Goal: Information Seeking & Learning: Check status

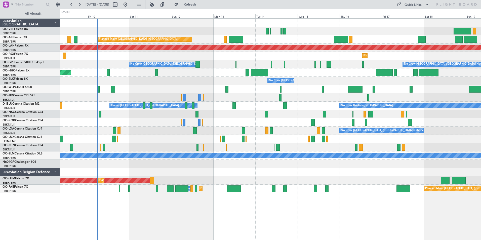
click at [240, 59] on div "Planned Maint Kortrijk-[GEOGRAPHIC_DATA]" at bounding box center [270, 56] width 421 height 8
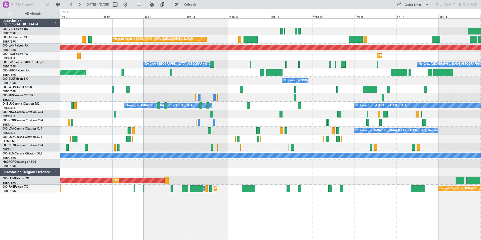
click at [121, 65] on div "No Crew [GEOGRAPHIC_DATA] ([GEOGRAPHIC_DATA] National) No Crew [GEOGRAPHIC_DATA…" at bounding box center [270, 64] width 421 height 8
click at [23, 62] on link "OO-GPE Falcon 900EX EASy II" at bounding box center [24, 62] width 42 height 3
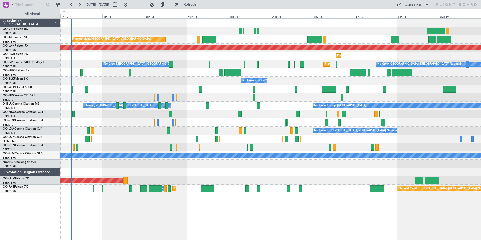
click at [209, 204] on div "Planned Maint [GEOGRAPHIC_DATA] ([GEOGRAPHIC_DATA]) Planned [GEOGRAPHIC_DATA][P…" at bounding box center [270, 129] width 421 height 222
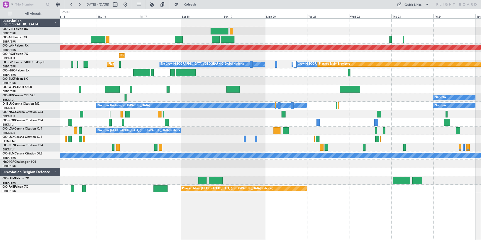
click at [233, 141] on div "Planned Maint [PERSON_NAME]-[GEOGRAPHIC_DATA][PERSON_NAME] ([GEOGRAPHIC_DATA][P…" at bounding box center [270, 106] width 421 height 174
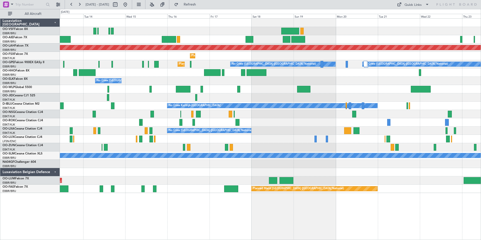
click at [481, 132] on html "[DATE] - [DATE] Refresh Quick Links All Aircraft Planned Maint [GEOGRAPHIC_DATA…" at bounding box center [240, 120] width 481 height 240
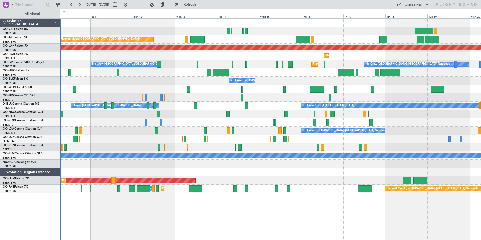
click at [296, 139] on div "No Crew Nancy (Essey)" at bounding box center [270, 139] width 421 height 8
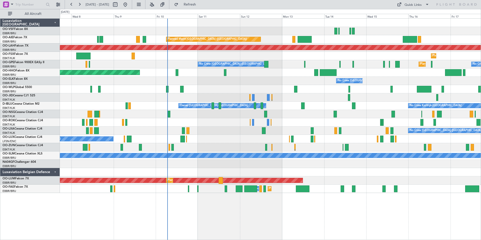
click at [231, 141] on div "No Crew [PERSON_NAME] ([PERSON_NAME]) No Crew [PERSON_NAME] ([PERSON_NAME])" at bounding box center [270, 139] width 421 height 8
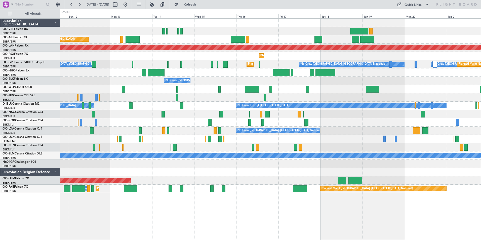
click at [152, 139] on div at bounding box center [270, 139] width 421 height 8
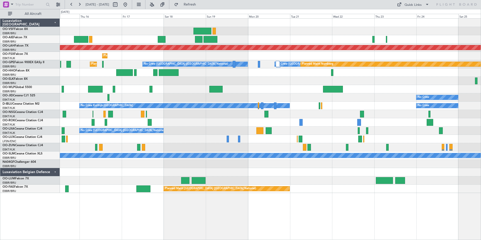
click at [195, 140] on div at bounding box center [270, 139] width 421 height 8
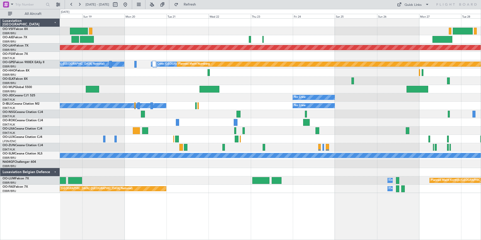
click at [161, 138] on div "Planned Maint [GEOGRAPHIC_DATA] ([GEOGRAPHIC_DATA])" at bounding box center [270, 139] width 421 height 8
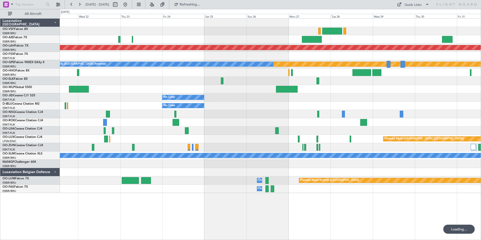
click at [191, 138] on div "Planned Maint [GEOGRAPHIC_DATA] ([GEOGRAPHIC_DATA])" at bounding box center [270, 139] width 421 height 8
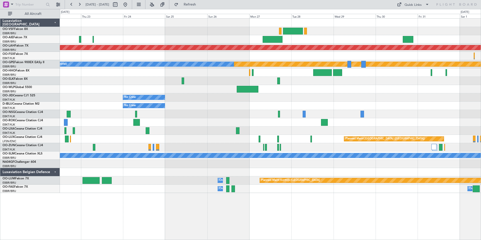
click at [111, 71] on div at bounding box center [270, 72] width 421 height 8
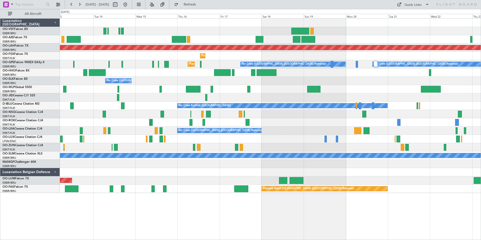
click at [481, 93] on html "22 Oct 2025 - 01 Nov 2025 Refresh Quick Links All Aircraft Planned Maint London…" at bounding box center [240, 120] width 481 height 240
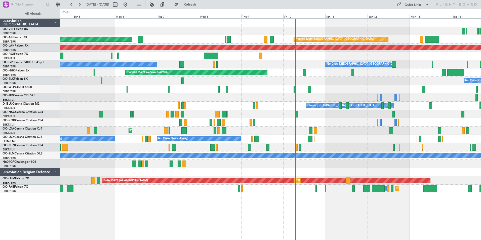
click at [290, 127] on div "Planned Maint Kortrijk-Wevelgem No Crew Brussels (Brussels National) AOG Maint …" at bounding box center [270, 131] width 421 height 8
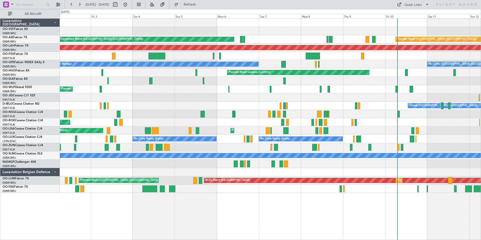
click at [214, 131] on div "Planned Maint Kortrijk-Wevelgem AOG Maint Rimini" at bounding box center [270, 131] width 421 height 8
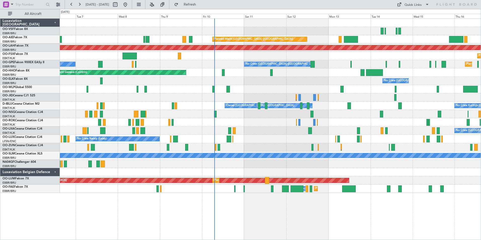
click at [246, 78] on div "No Crew [GEOGRAPHIC_DATA] ([GEOGRAPHIC_DATA] National)" at bounding box center [270, 81] width 421 height 8
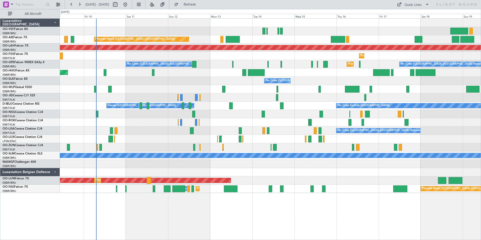
click at [333, 79] on div "Planned Maint London (Farnborough) Planned Maint Alton-st Louis (St Louis Regl)…" at bounding box center [270, 106] width 421 height 174
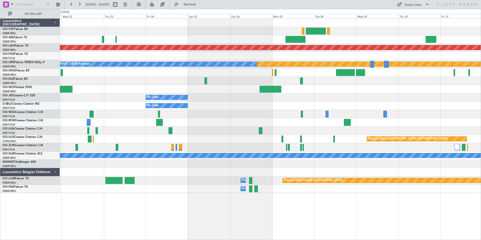
click at [202, 88] on div "Planned Maint Alton-st Louis (St Louis Regl) Planned Maint Nurnberg No Crew Bru…" at bounding box center [270, 106] width 421 height 174
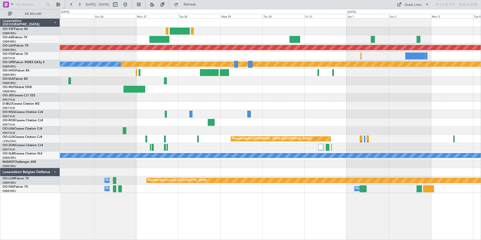
click at [289, 80] on div at bounding box center [270, 81] width 421 height 8
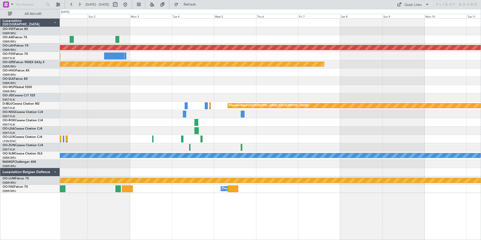
click at [267, 79] on div at bounding box center [270, 81] width 421 height 8
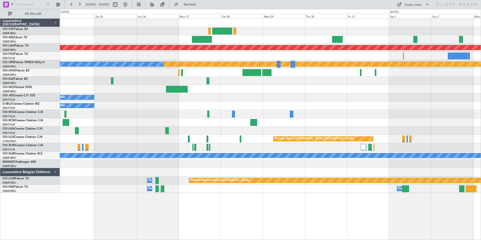
click at [454, 114] on div "Planned Maint Alton-st Louis (St Louis Regl) Planned Maint Nurnberg No Crew Bru…" at bounding box center [270, 106] width 421 height 174
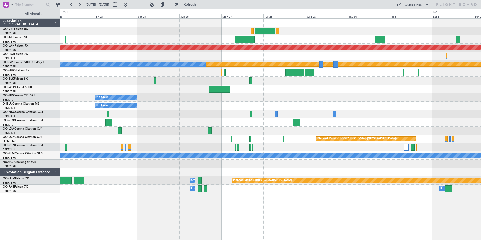
click at [384, 116] on div at bounding box center [270, 114] width 421 height 8
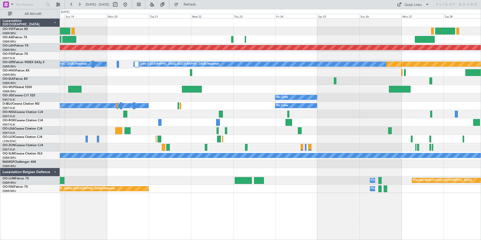
click at [366, 92] on div at bounding box center [270, 89] width 421 height 8
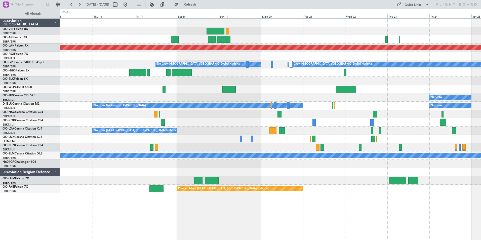
click at [371, 94] on div "Planned Maint Alton-st Louis (St Louis Regl) Planned Maint Nurnberg No Crew Bru…" at bounding box center [270, 106] width 421 height 174
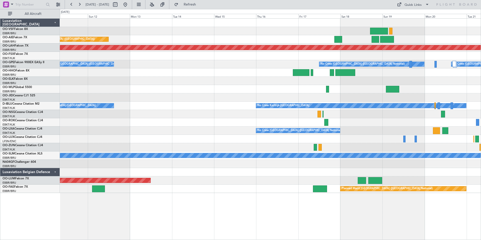
click at [322, 98] on div "Planned Maint London (Farnborough) Planned Maint Alton-st Louis (St Louis Regl)…" at bounding box center [270, 106] width 421 height 174
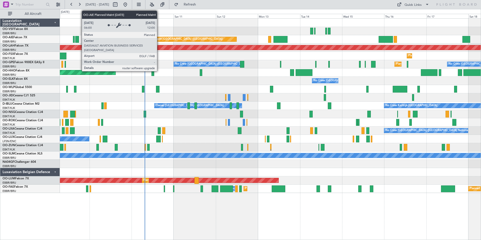
click at [159, 39] on div "Planned Maint [GEOGRAPHIC_DATA] ([GEOGRAPHIC_DATA])" at bounding box center [182, 39] width 79 height 8
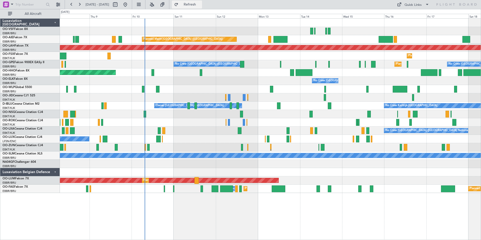
click at [200, 6] on span "Refresh" at bounding box center [189, 5] width 21 height 4
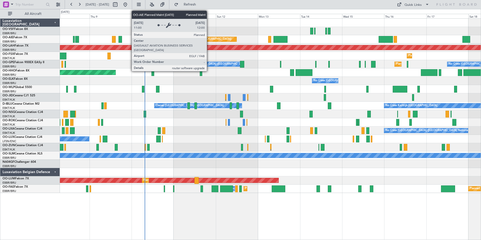
click at [209, 39] on div "Planned Maint [GEOGRAPHIC_DATA] ([GEOGRAPHIC_DATA])" at bounding box center [194, 39] width 86 height 5
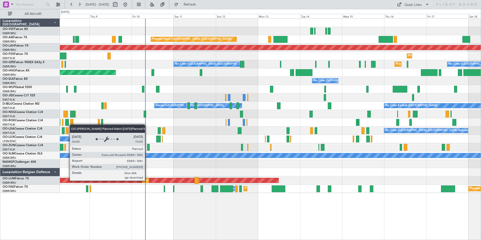
click at [147, 180] on div "Planned Maint [GEOGRAPHIC_DATA] ([GEOGRAPHIC_DATA] National)" at bounding box center [188, 181] width 91 height 8
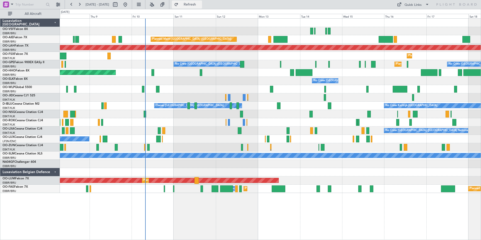
click at [200, 4] on span "Refresh" at bounding box center [189, 5] width 21 height 4
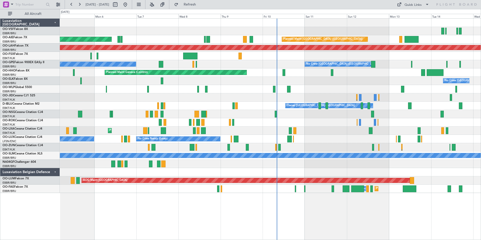
click at [330, 92] on div "Planned Maint London (Farnborough) Unplanned Maint London (Farnborough) Planned…" at bounding box center [270, 106] width 421 height 174
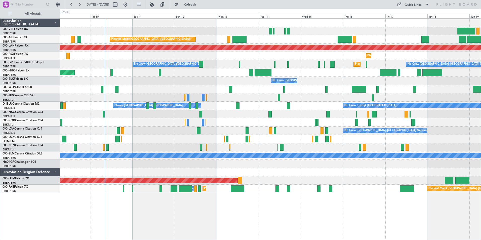
click at [183, 78] on div "No Crew [GEOGRAPHIC_DATA] ([GEOGRAPHIC_DATA] National)" at bounding box center [270, 81] width 421 height 8
click at [13, 37] on span "OO-AIE" at bounding box center [8, 37] width 11 height 3
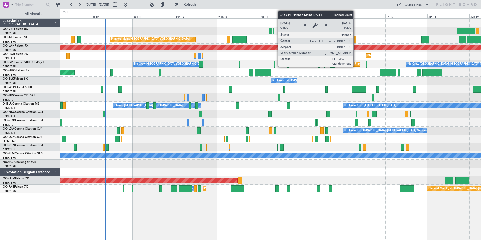
click at [356, 65] on div "Planned Maint [GEOGRAPHIC_DATA] ([GEOGRAPHIC_DATA] National)" at bounding box center [400, 64] width 91 height 8
click at [356, 66] on div "Planned Maint [GEOGRAPHIC_DATA] ([GEOGRAPHIC_DATA] National)" at bounding box center [400, 64] width 91 height 8
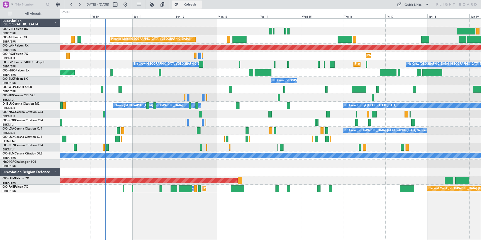
click at [200, 3] on span "Refresh" at bounding box center [189, 5] width 21 height 4
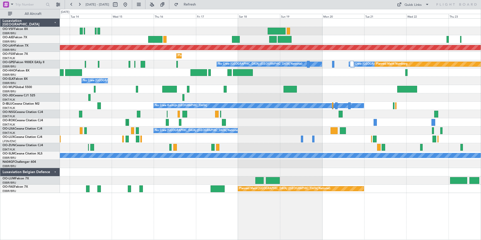
click at [186, 38] on div "Planned Maint [GEOGRAPHIC_DATA] ([GEOGRAPHIC_DATA])" at bounding box center [270, 39] width 421 height 8
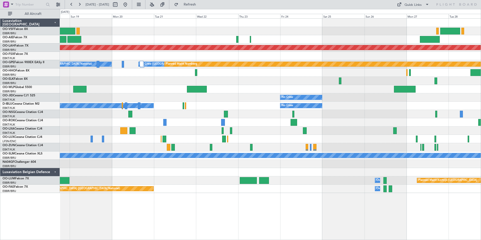
click at [163, 39] on div at bounding box center [270, 39] width 421 height 8
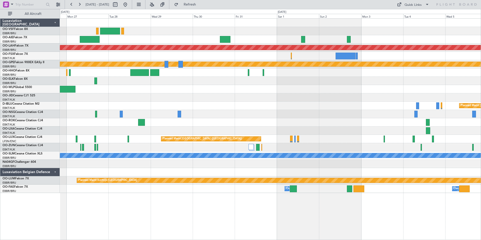
click at [257, 41] on div at bounding box center [270, 39] width 421 height 8
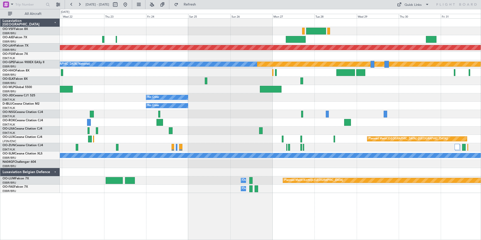
click at [389, 86] on div at bounding box center [270, 89] width 421 height 8
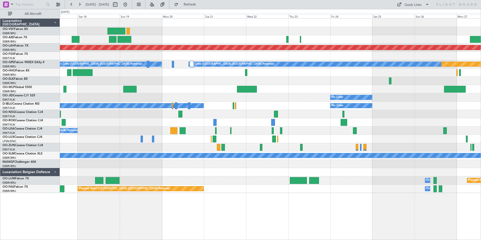
click at [299, 79] on div at bounding box center [270, 81] width 421 height 8
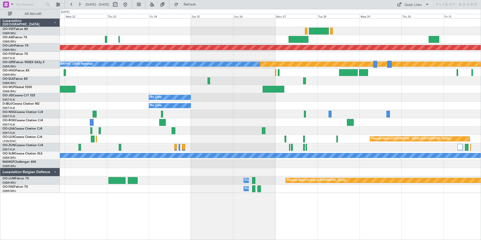
click at [218, 198] on div "Planned Maint Alton-st Louis (St Louis Regl) Planned Maint Nurnberg No Crew Bru…" at bounding box center [270, 129] width 421 height 222
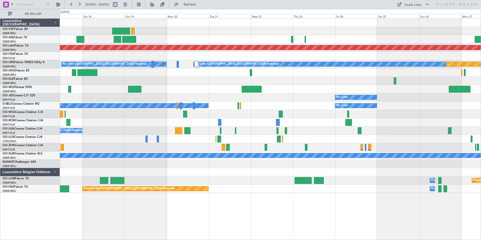
click at [278, 182] on div "Planned Maint Kortrijk-Wevelgem Owner Melsbroek Air Base" at bounding box center [270, 180] width 421 height 8
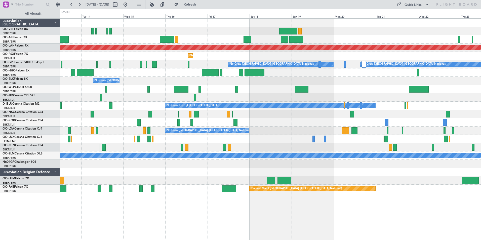
click at [319, 183] on div "AOG Maint [GEOGRAPHIC_DATA]" at bounding box center [270, 180] width 421 height 8
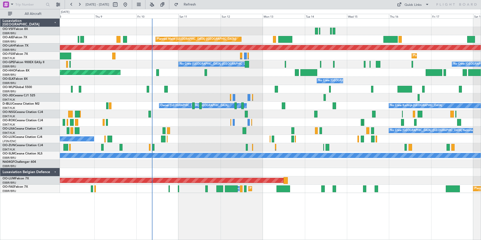
click at [128, 130] on div "No Crew [GEOGRAPHIC_DATA] ([GEOGRAPHIC_DATA] National) Planned Maint [GEOGRAPHI…" at bounding box center [270, 131] width 421 height 8
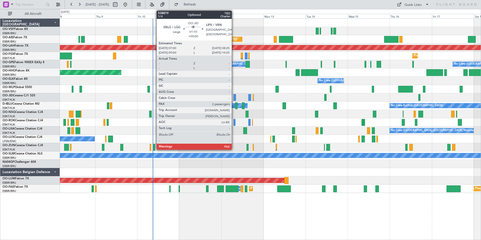
click at [234, 98] on div at bounding box center [234, 97] width 3 height 7
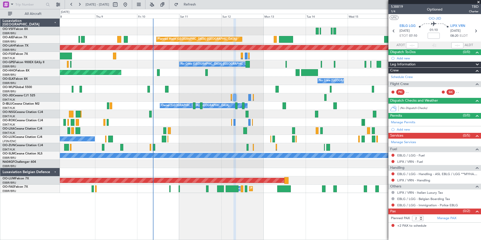
click at [478, 1] on span at bounding box center [478, 2] width 5 height 5
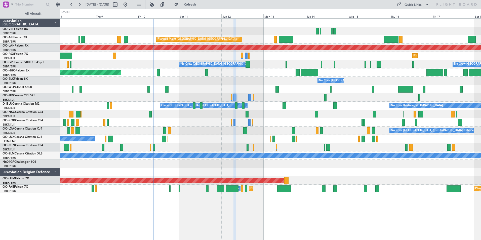
type input "0"
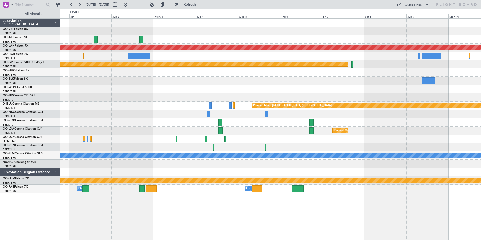
click at [295, 132] on div "Planned Maint Kortrijk-[GEOGRAPHIC_DATA]" at bounding box center [270, 131] width 421 height 8
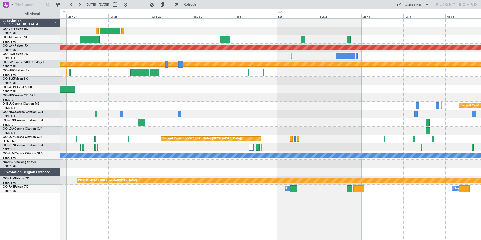
click at [356, 129] on div "Planned Maint Kortrijk-[GEOGRAPHIC_DATA]" at bounding box center [270, 131] width 421 height 8
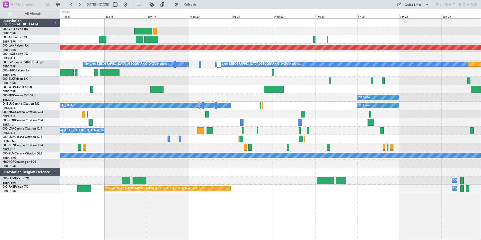
click at [366, 132] on div "No Crew [GEOGRAPHIC_DATA] ([GEOGRAPHIC_DATA] National)" at bounding box center [270, 131] width 421 height 8
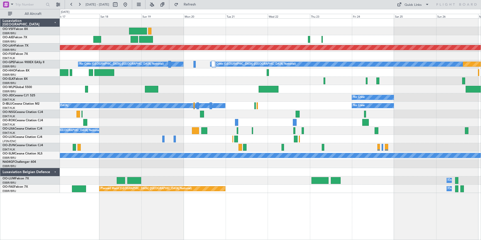
click at [222, 134] on div "No Crew [GEOGRAPHIC_DATA] ([GEOGRAPHIC_DATA] National)" at bounding box center [270, 131] width 421 height 8
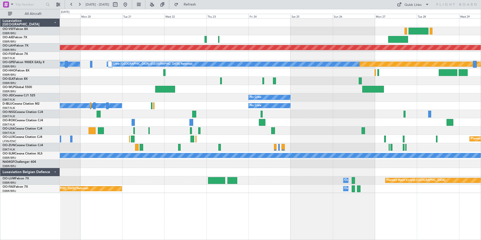
click at [219, 131] on div "No Crew [GEOGRAPHIC_DATA] ([GEOGRAPHIC_DATA] National)" at bounding box center [270, 131] width 421 height 8
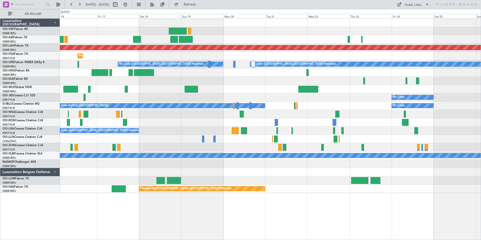
click at [305, 128] on div "No Crew [GEOGRAPHIC_DATA] ([GEOGRAPHIC_DATA] National)" at bounding box center [270, 131] width 421 height 8
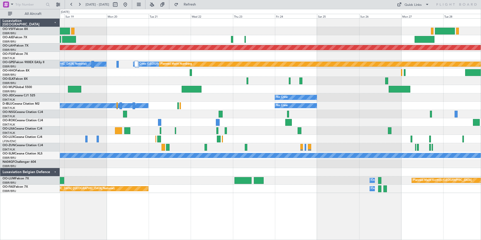
click at [59, 120] on div "Planned Maint Alton-st Louis (St Louis Regl) Planned Maint Kortrijk-Wevelgem No…" at bounding box center [240, 124] width 481 height 231
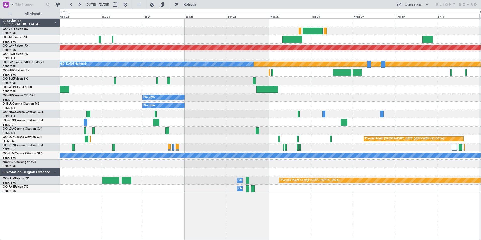
click at [380, 130] on div at bounding box center [270, 131] width 421 height 8
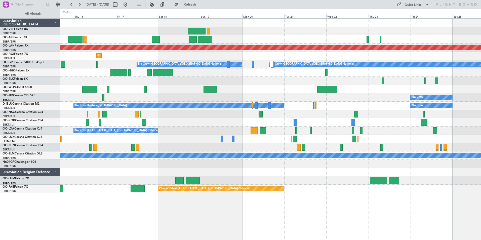
click at [389, 129] on div "No Crew [GEOGRAPHIC_DATA] ([GEOGRAPHIC_DATA] National)" at bounding box center [270, 131] width 421 height 8
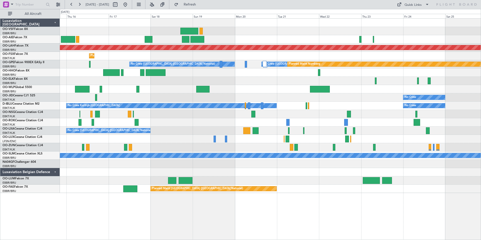
click at [144, 137] on div at bounding box center [270, 139] width 421 height 8
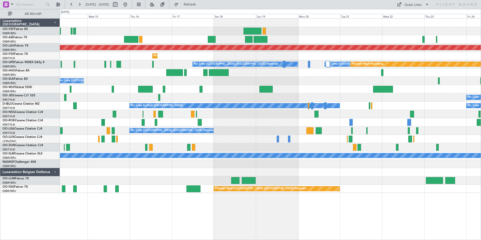
click at [481, 128] on html "15 Oct 2025 - 25 Oct 2025 Refresh Quick Links All Aircraft Planned Maint London…" at bounding box center [240, 120] width 481 height 240
